Goal: Check status: Check status

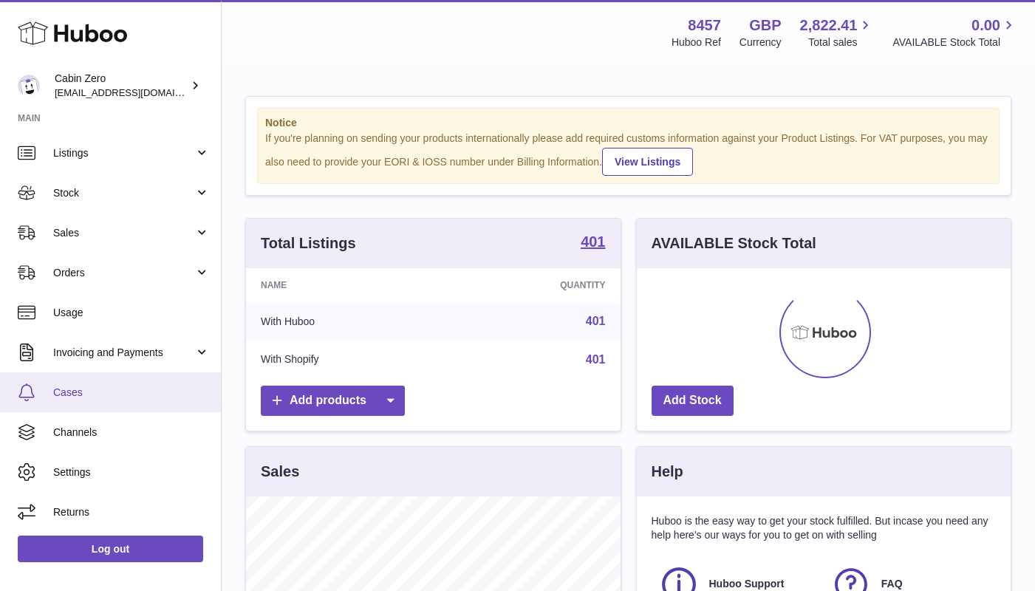
scroll to position [40, 0]
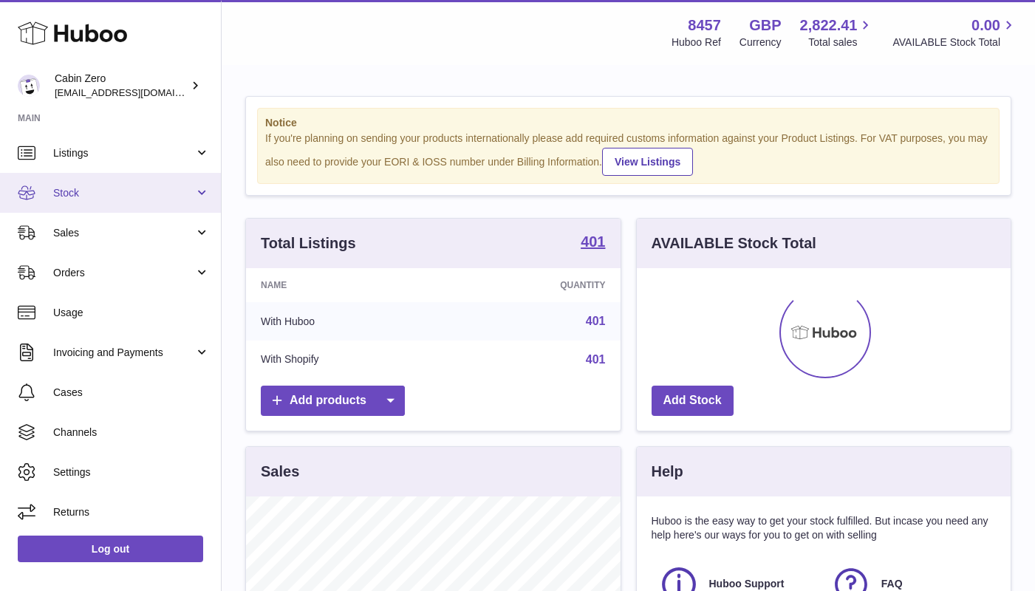
click at [195, 201] on link "Stock" at bounding box center [110, 193] width 221 height 40
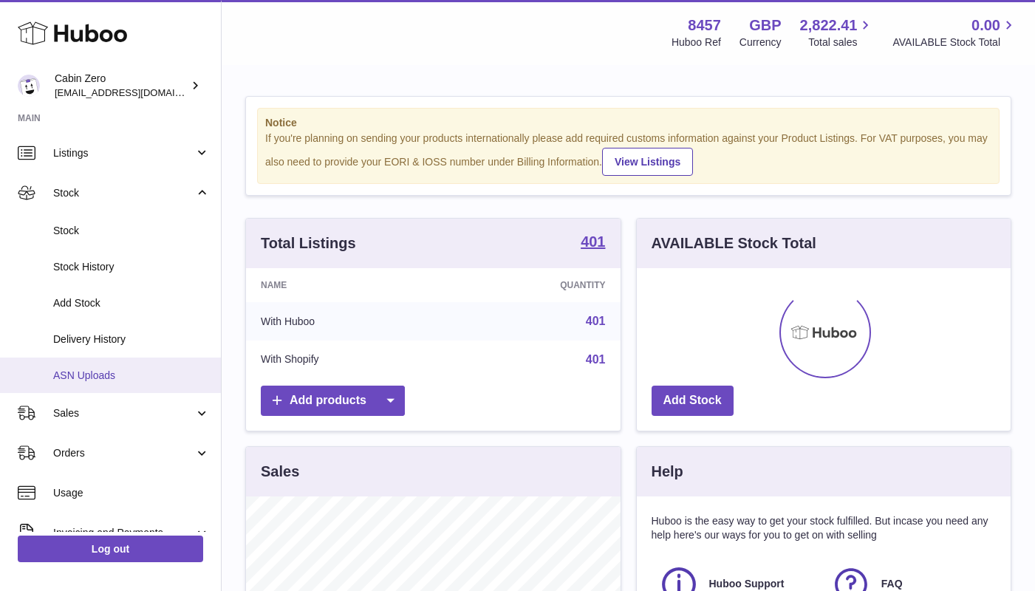
click at [137, 363] on link "ASN Uploads" at bounding box center [110, 376] width 221 height 36
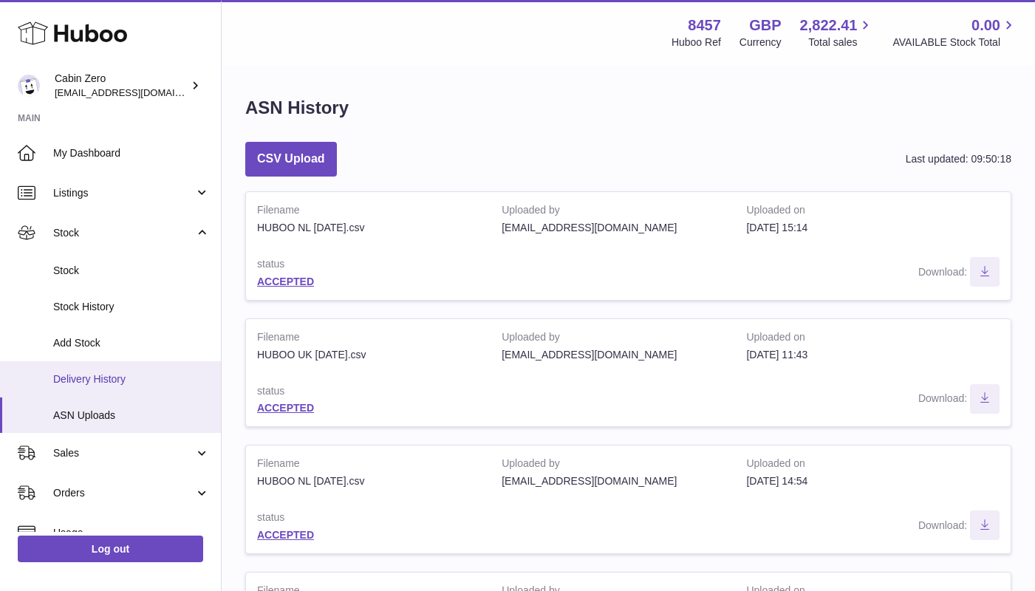
click at [117, 378] on span "Delivery History" at bounding box center [131, 379] width 157 height 14
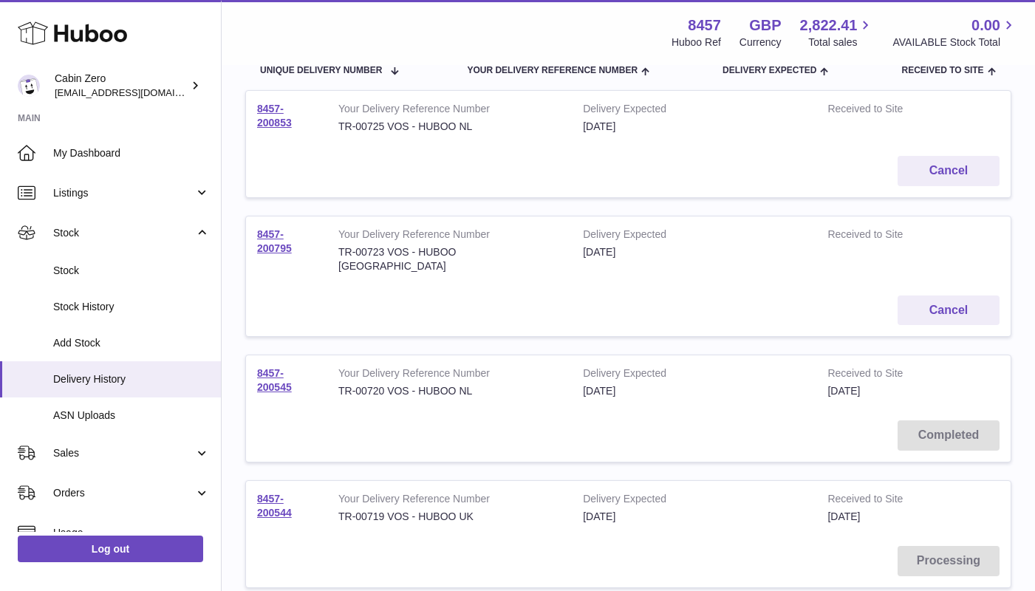
scroll to position [195, 0]
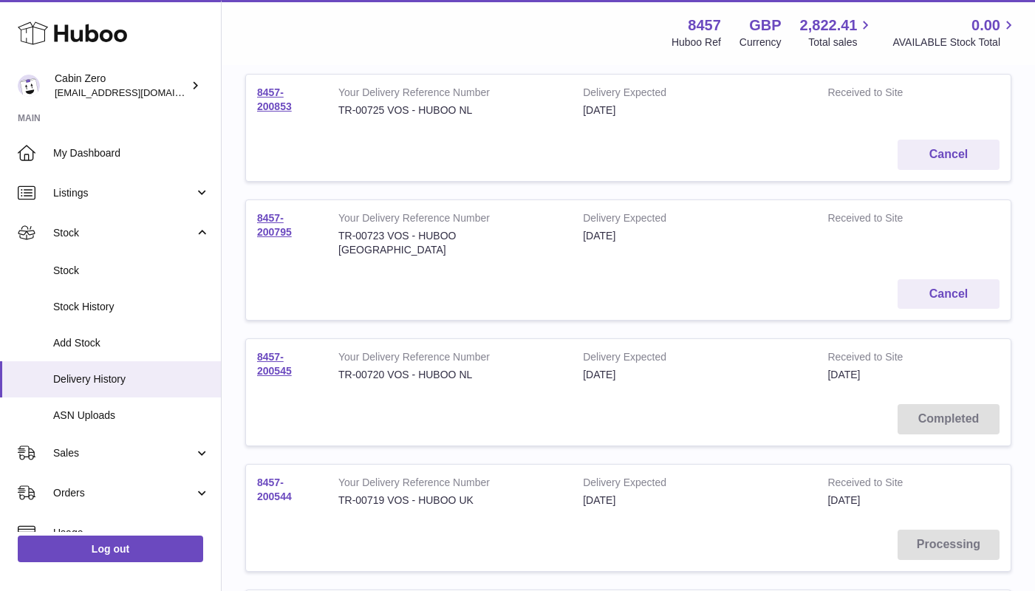
click at [282, 477] on link "8457-200544" at bounding box center [274, 490] width 35 height 26
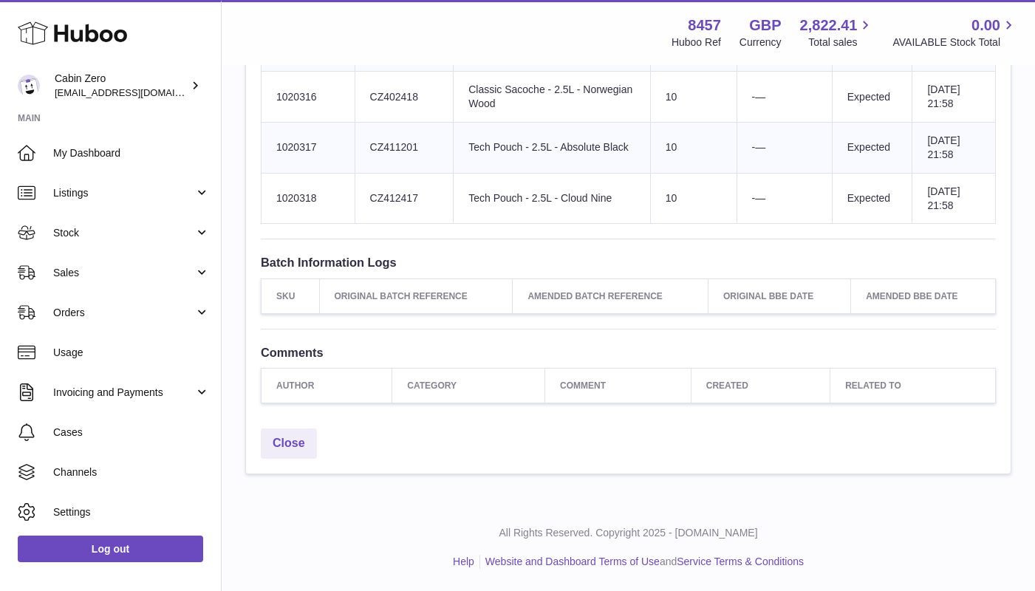
scroll to position [5985, 0]
